Goal: Transaction & Acquisition: Obtain resource

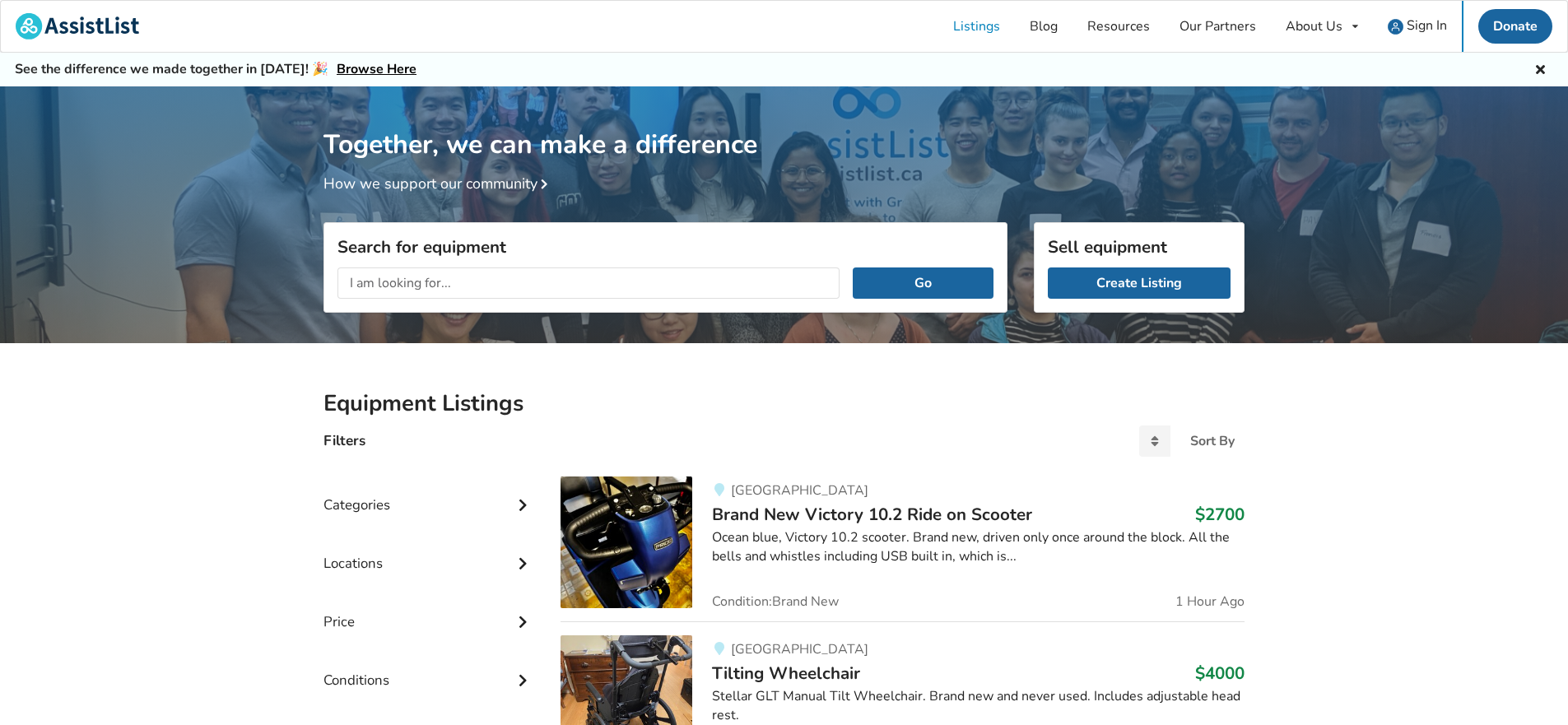
click at [602, 275] on input "text" at bounding box center [588, 283] width 502 height 31
click at [853, 267] on button "Go" at bounding box center [923, 283] width 141 height 31
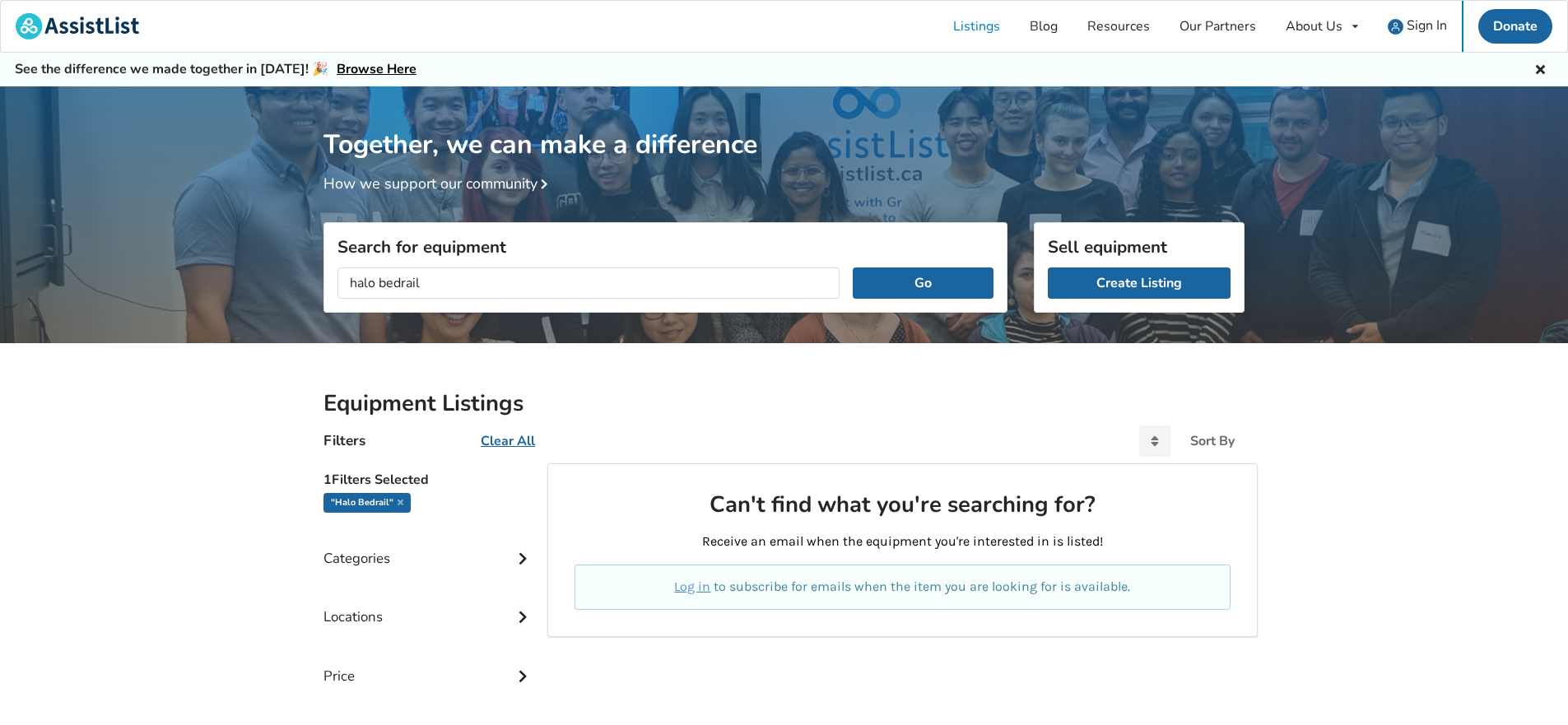
drag, startPoint x: 506, startPoint y: 282, endPoint x: 379, endPoint y: 279, distance: 127.0
click at [379, 279] on input "halo bedrail" at bounding box center [588, 283] width 502 height 31
type input "halo"
click at [853, 267] on button "Go" at bounding box center [923, 283] width 141 height 31
drag, startPoint x: 426, startPoint y: 290, endPoint x: 257, endPoint y: 281, distance: 169.2
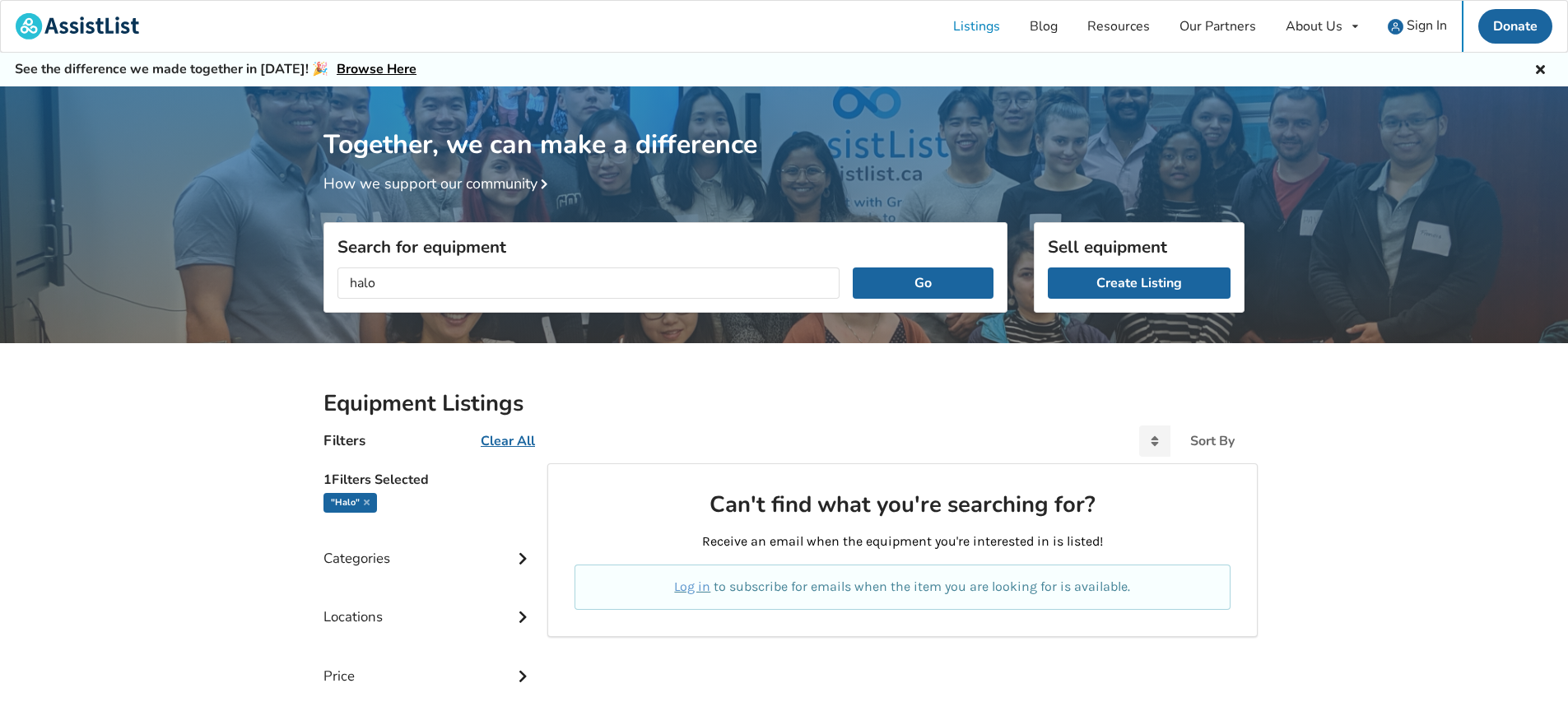
click at [257, 281] on div "Together, we can make a difference How we support our community Search for equi…" at bounding box center [784, 503] width 1568 height 834
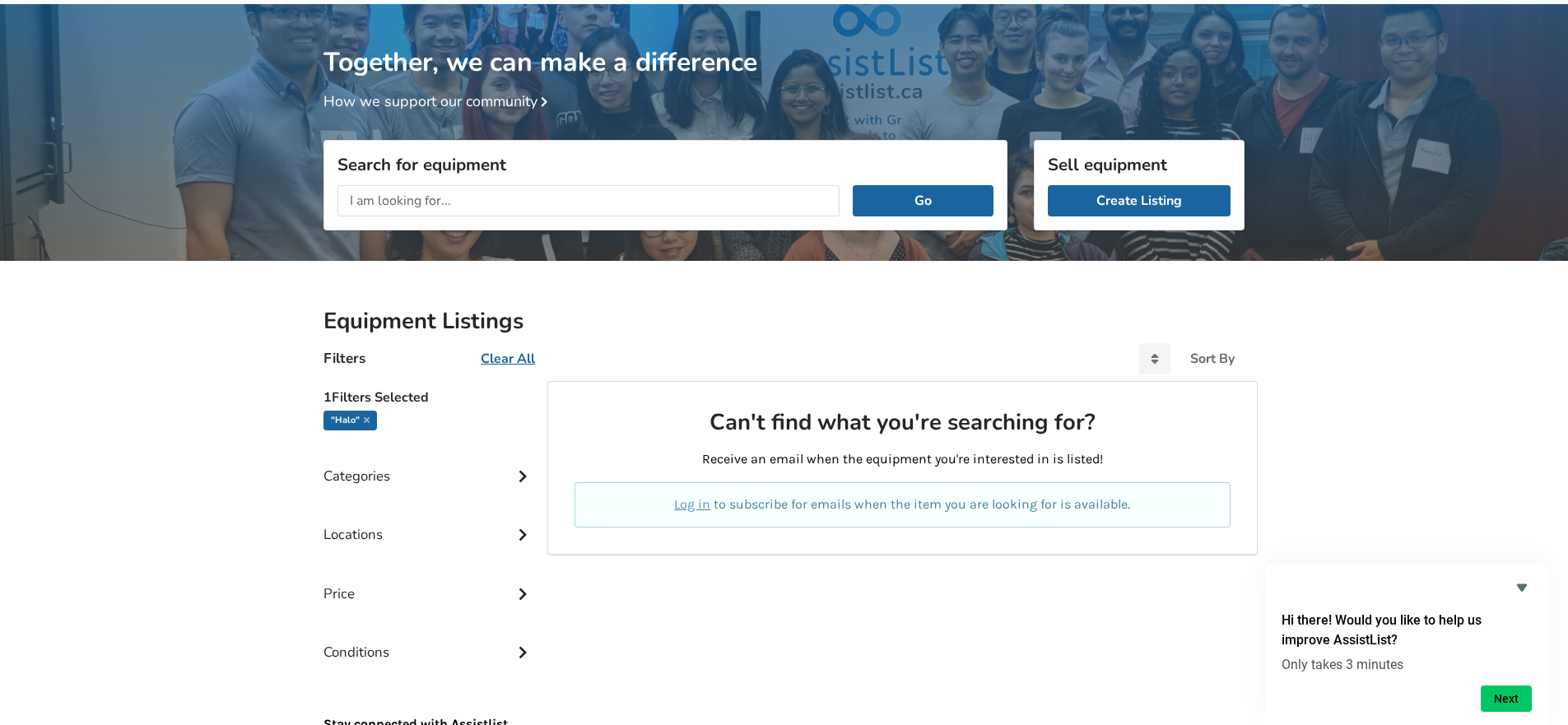
scroll to position [165, 0]
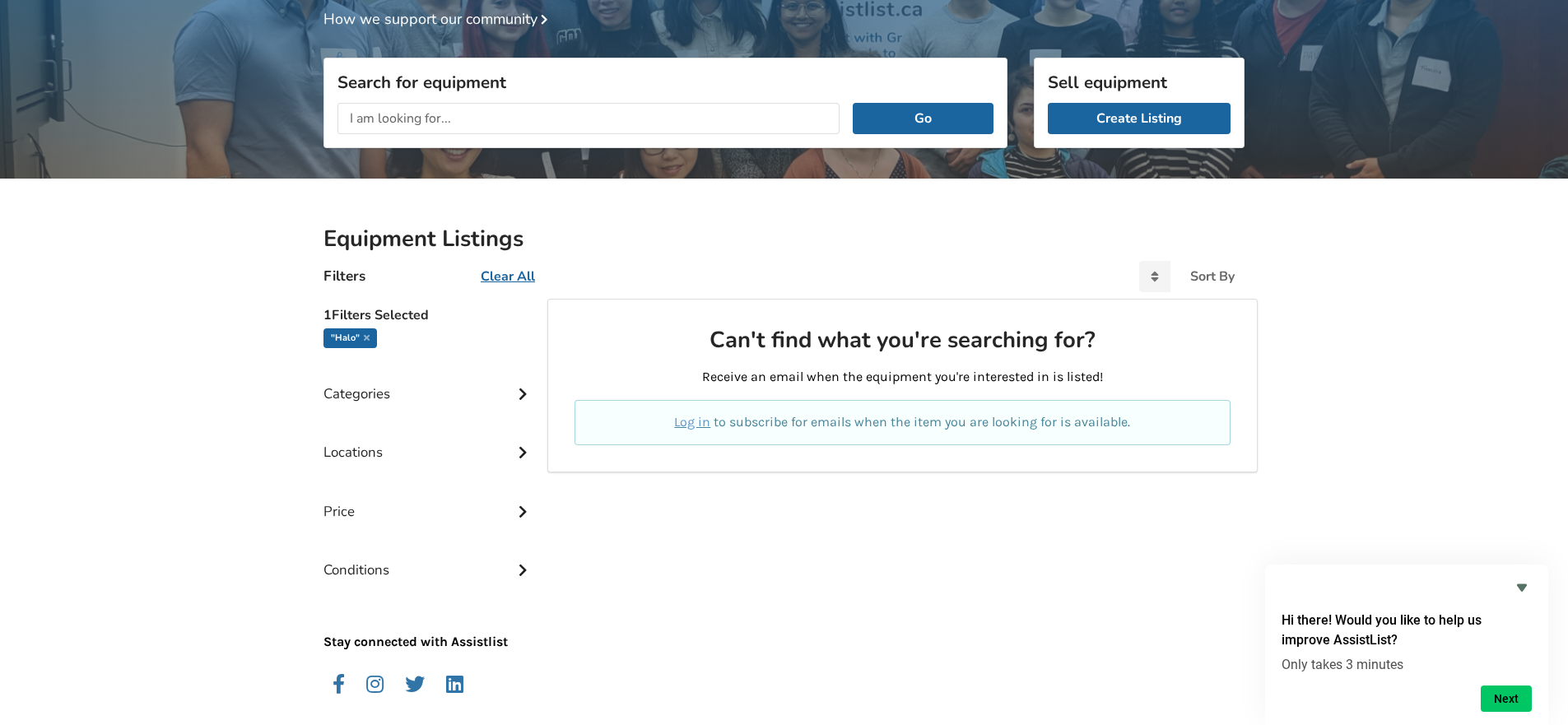
click at [1527, 466] on div "Equipment Listings Filters Clear All Sort By Most recent Price ascending Price …" at bounding box center [784, 448] width 1568 height 538
click at [1524, 585] on icon "Hide survey" at bounding box center [1522, 588] width 10 height 7
